Goal: Navigation & Orientation: Find specific page/section

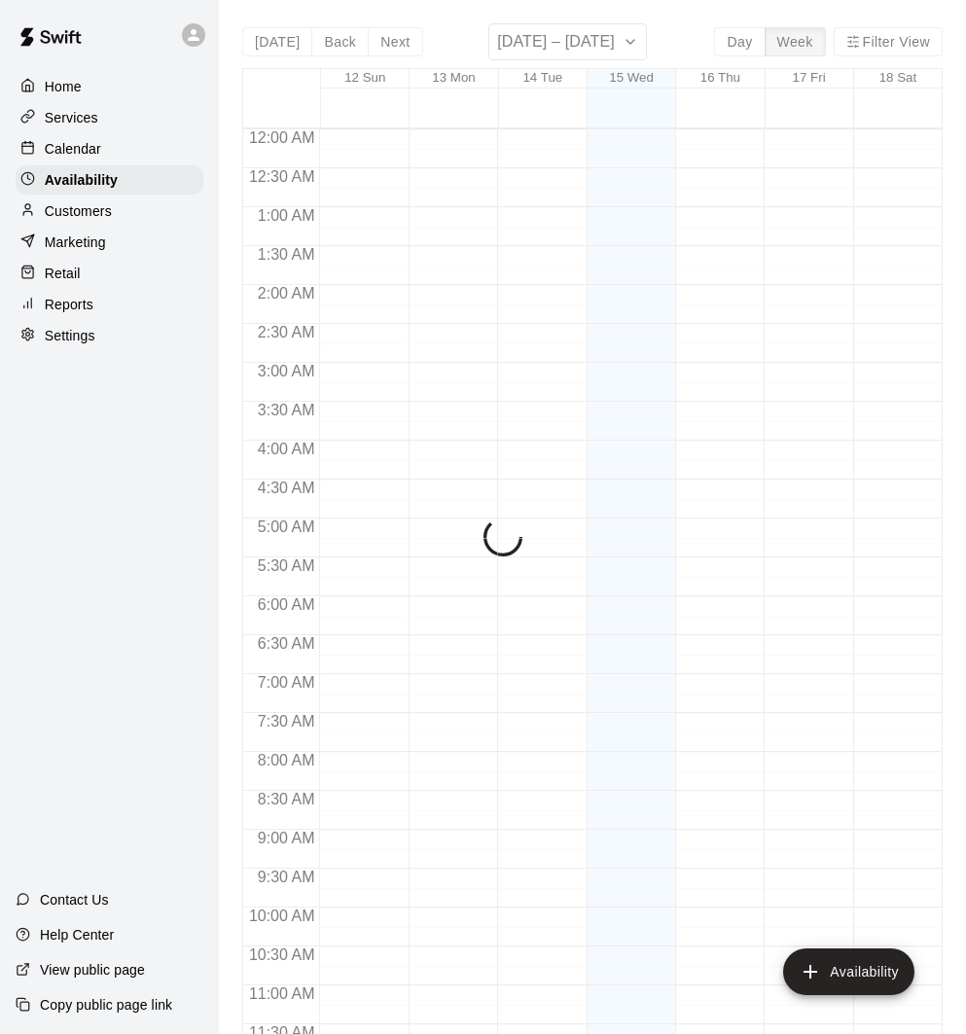
scroll to position [941, 0]
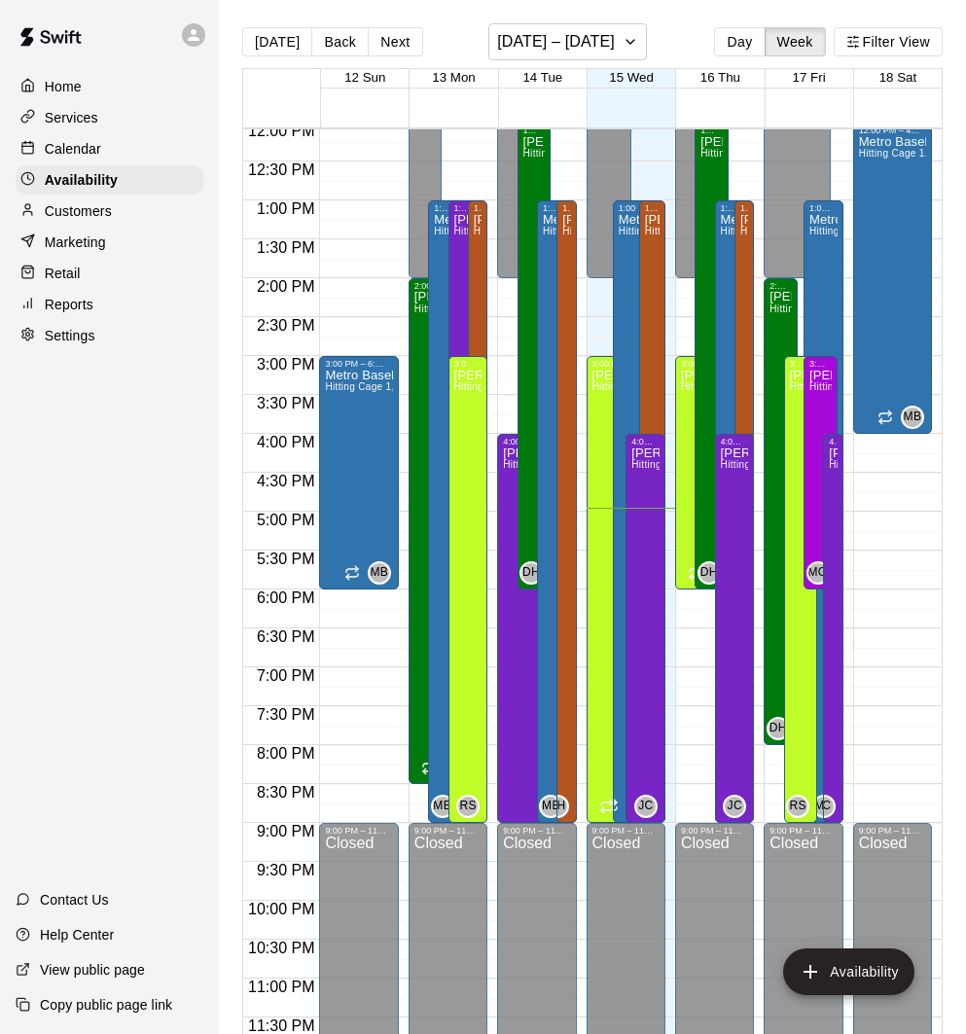
click at [122, 145] on div "Calendar" at bounding box center [110, 148] width 188 height 29
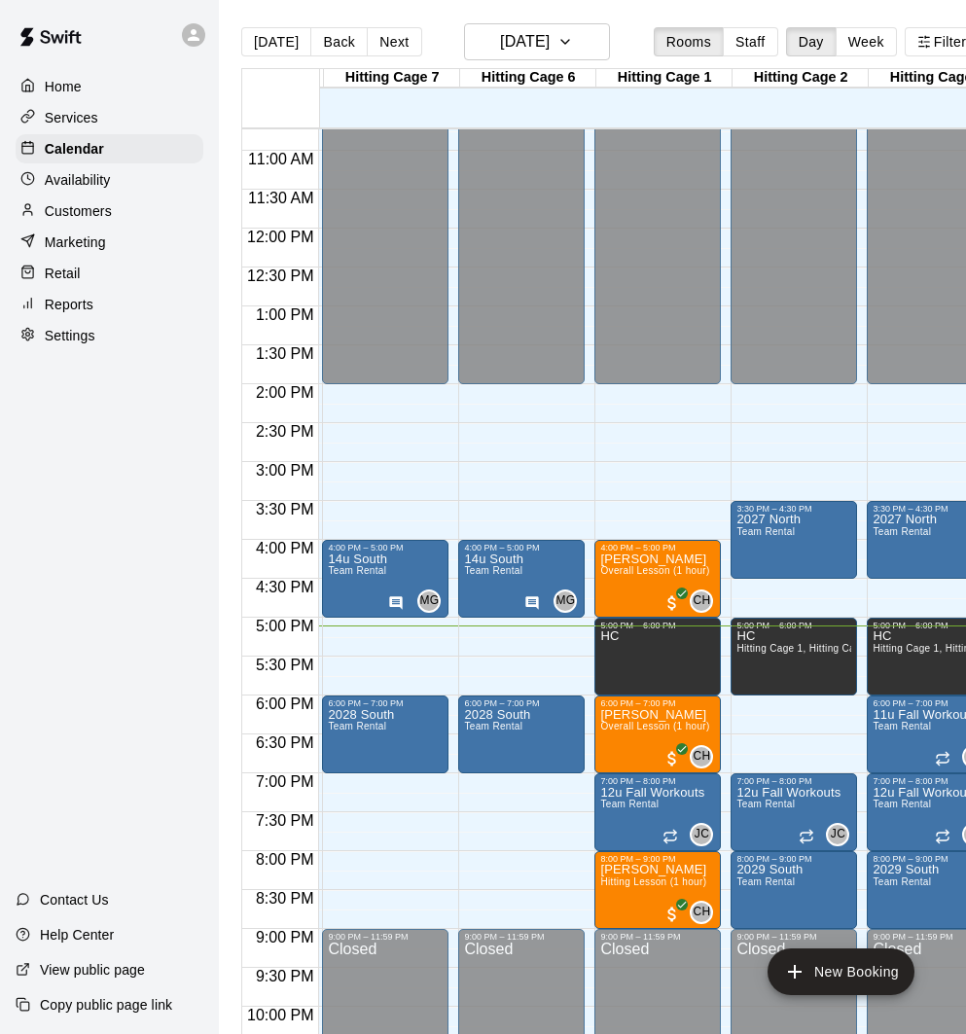
scroll to position [0, 615]
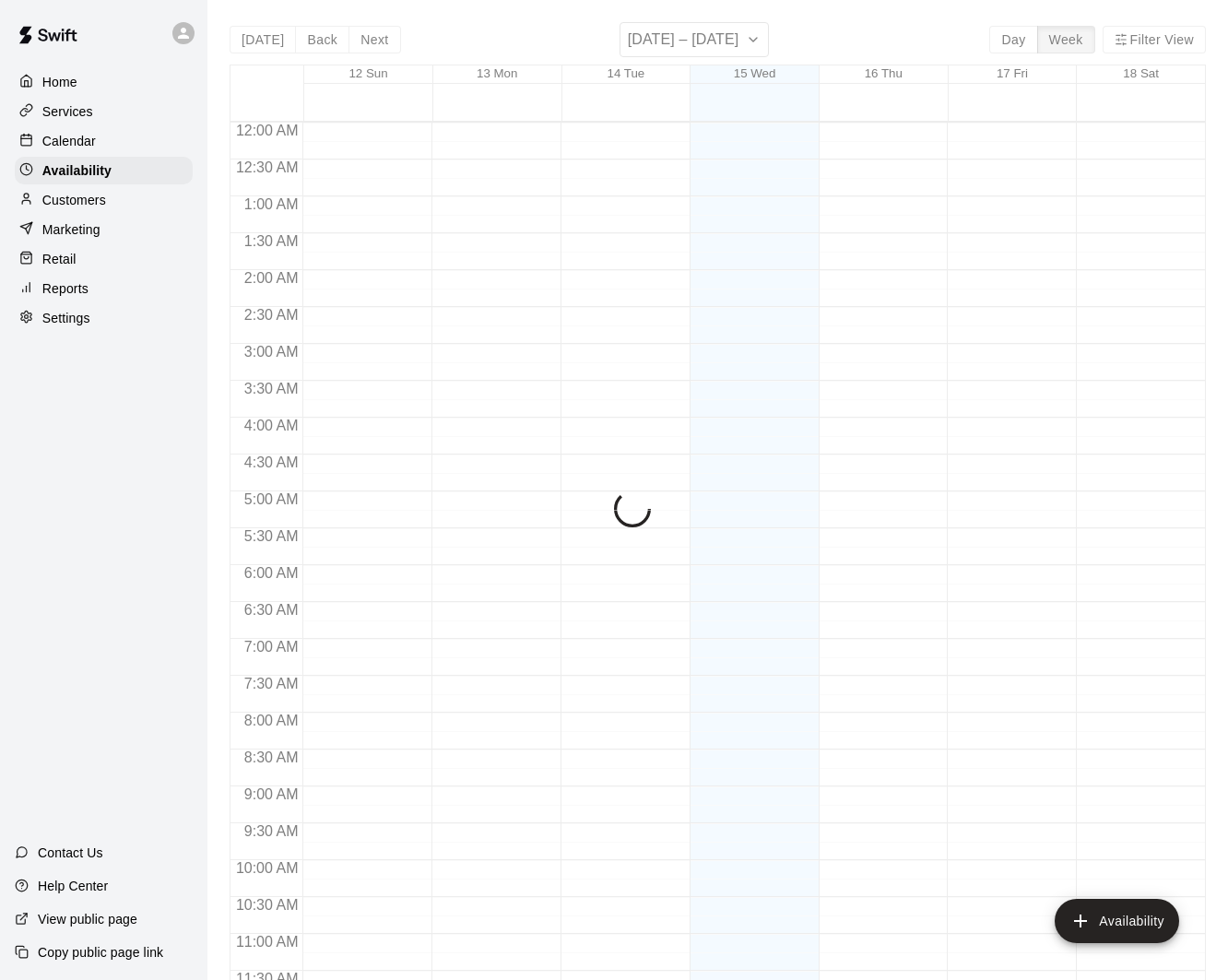
scroll to position [892, 0]
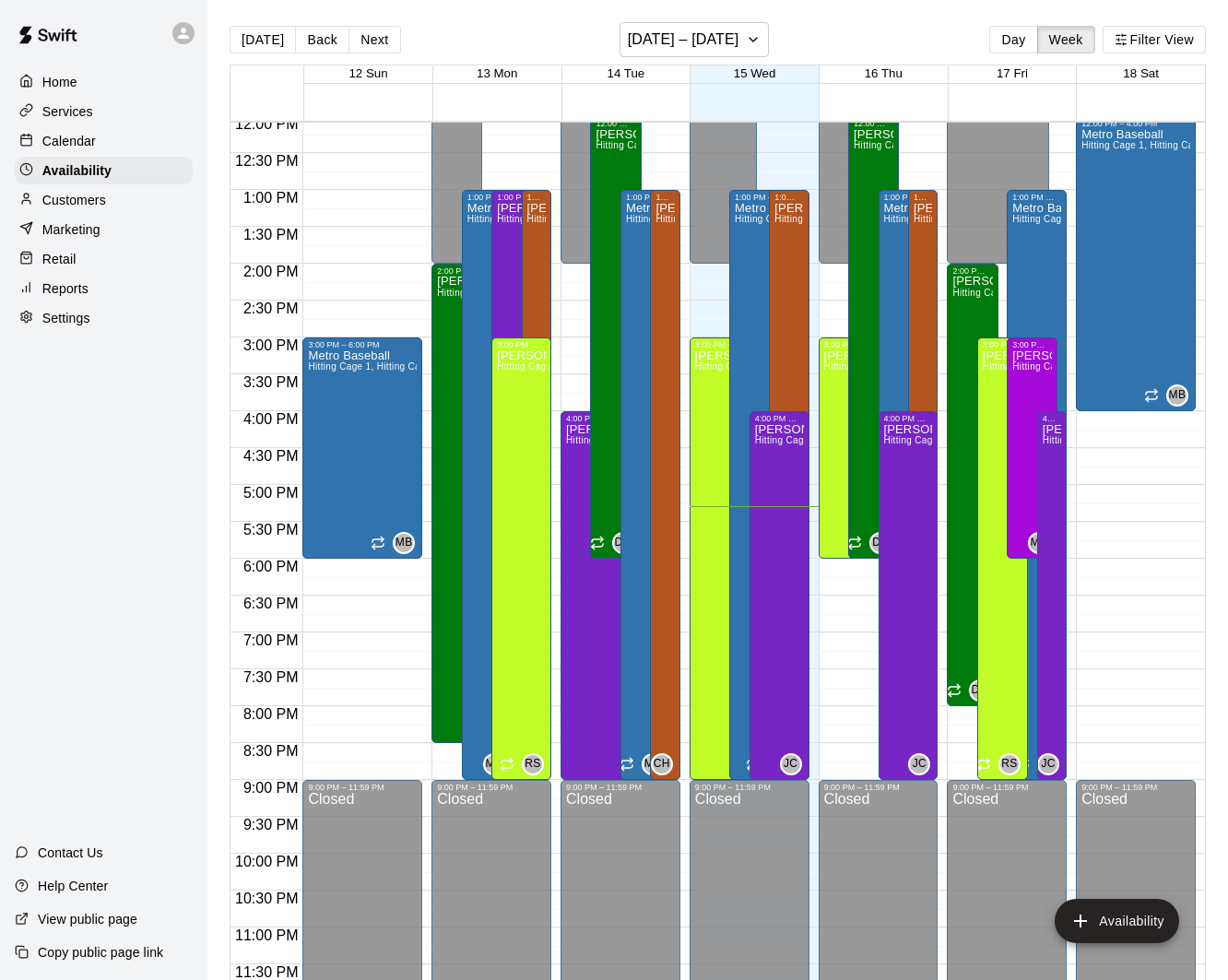
click at [105, 147] on div "Calendar" at bounding box center [104, 140] width 178 height 27
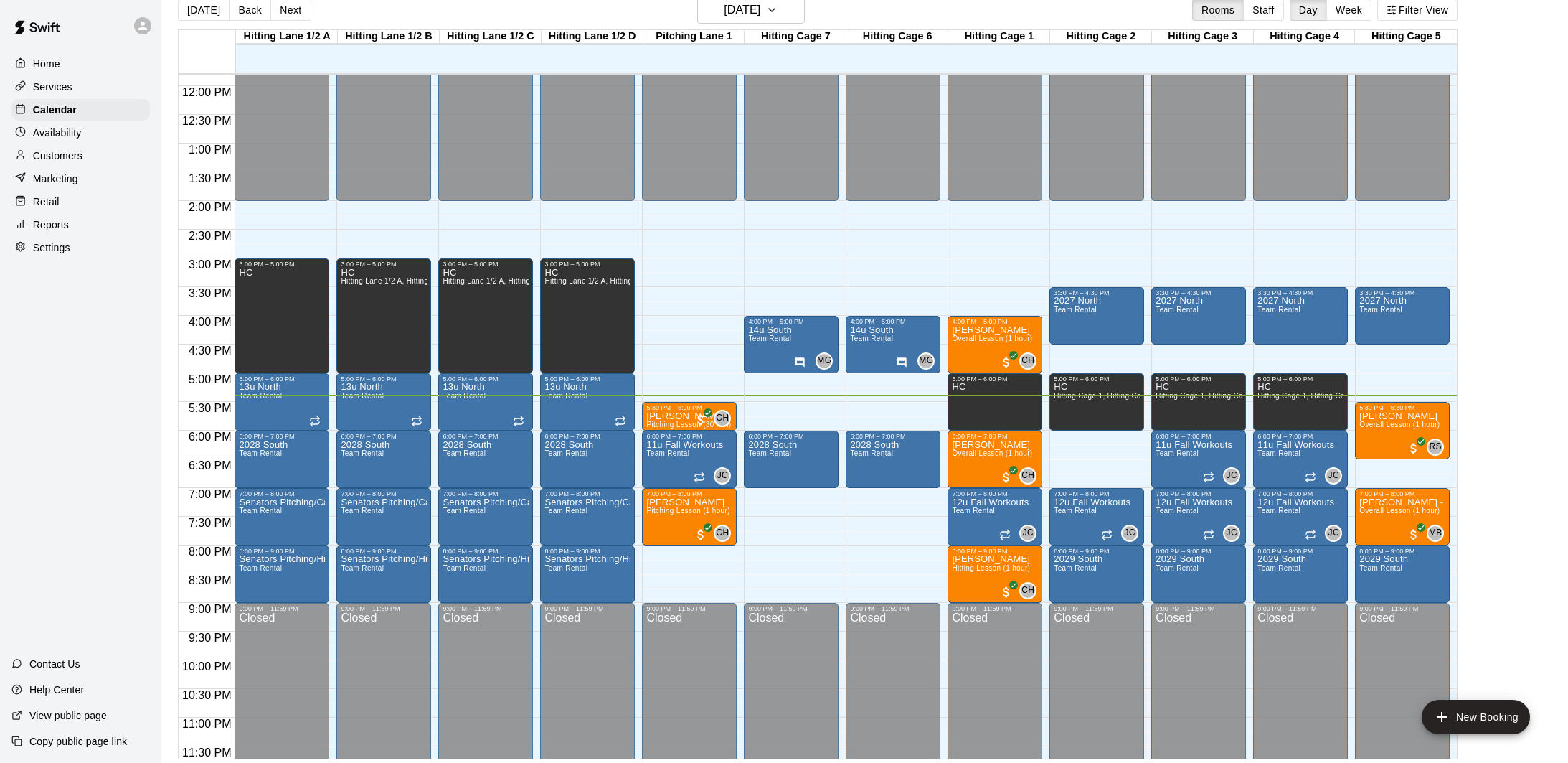
scroll to position [694, 0]
